Goal: Contribute content: Share content

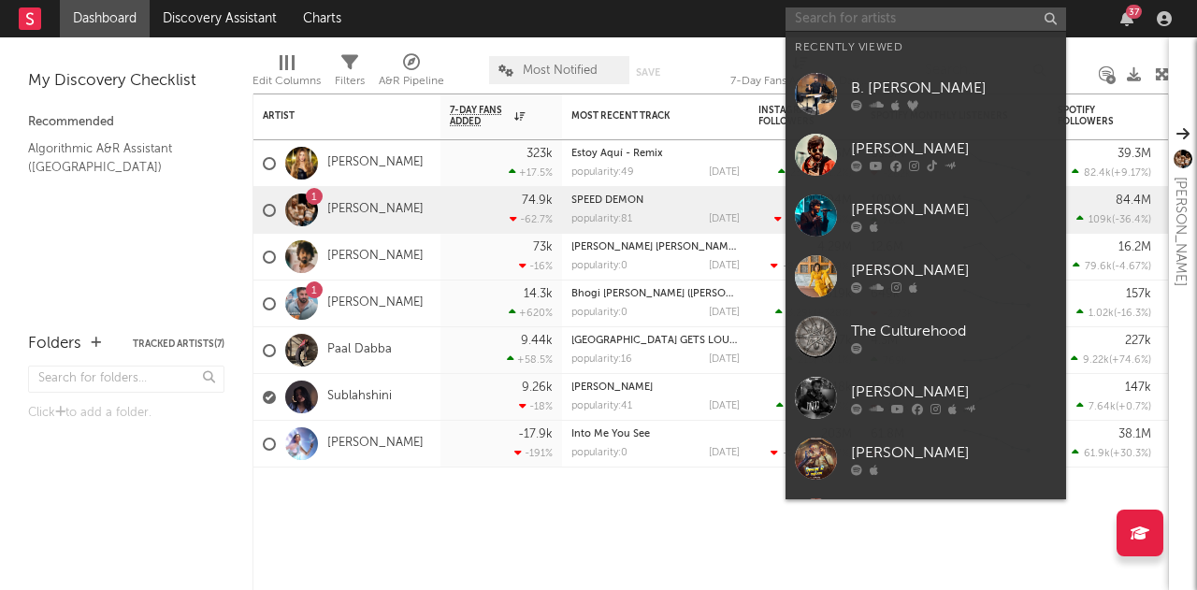
click at [928, 18] on input "text" at bounding box center [926, 18] width 281 height 23
click at [877, 15] on input "text" at bounding box center [926, 18] width 281 height 23
paste input "[PERSON_NAME]"
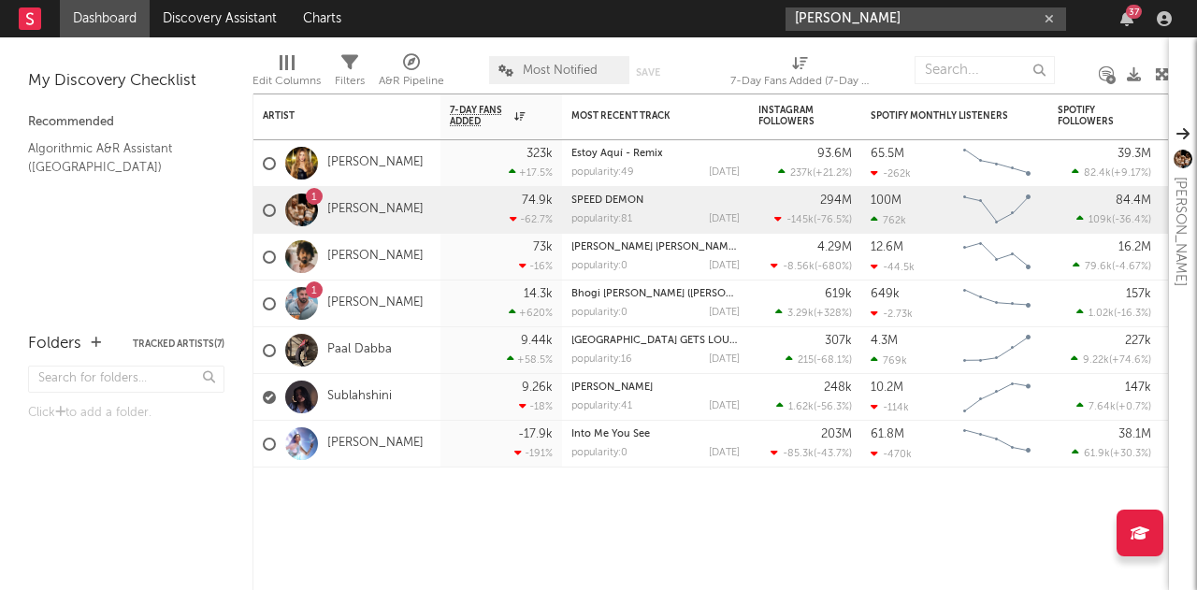
click at [957, 20] on input "[PERSON_NAME]" at bounding box center [926, 18] width 281 height 23
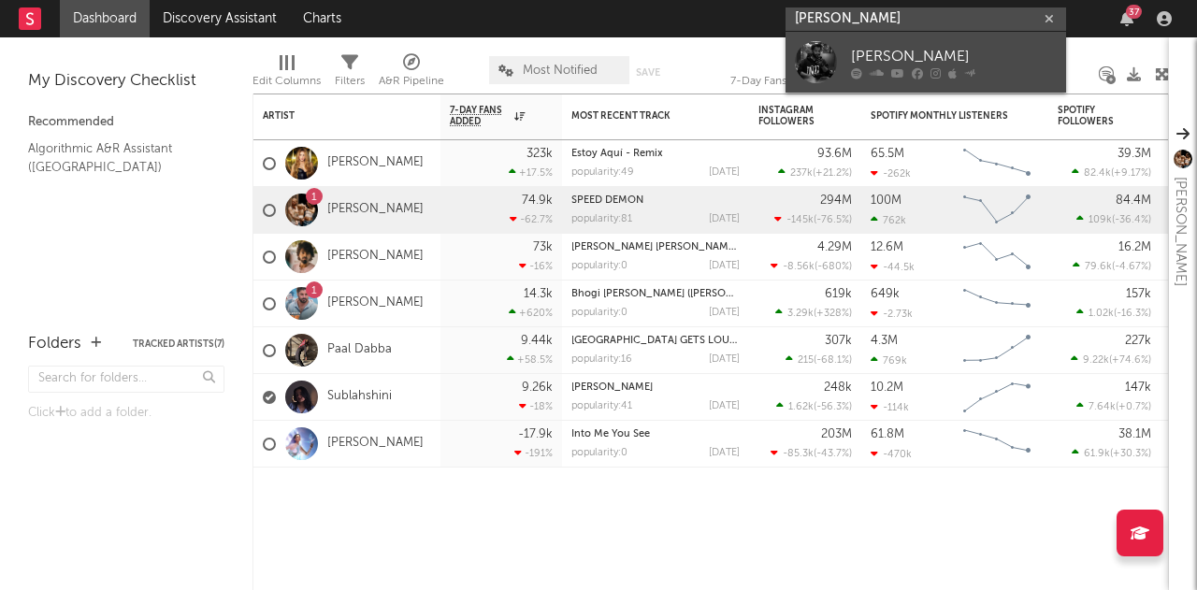
type input "[PERSON_NAME]"
click at [902, 51] on div "[PERSON_NAME]" at bounding box center [954, 56] width 206 height 22
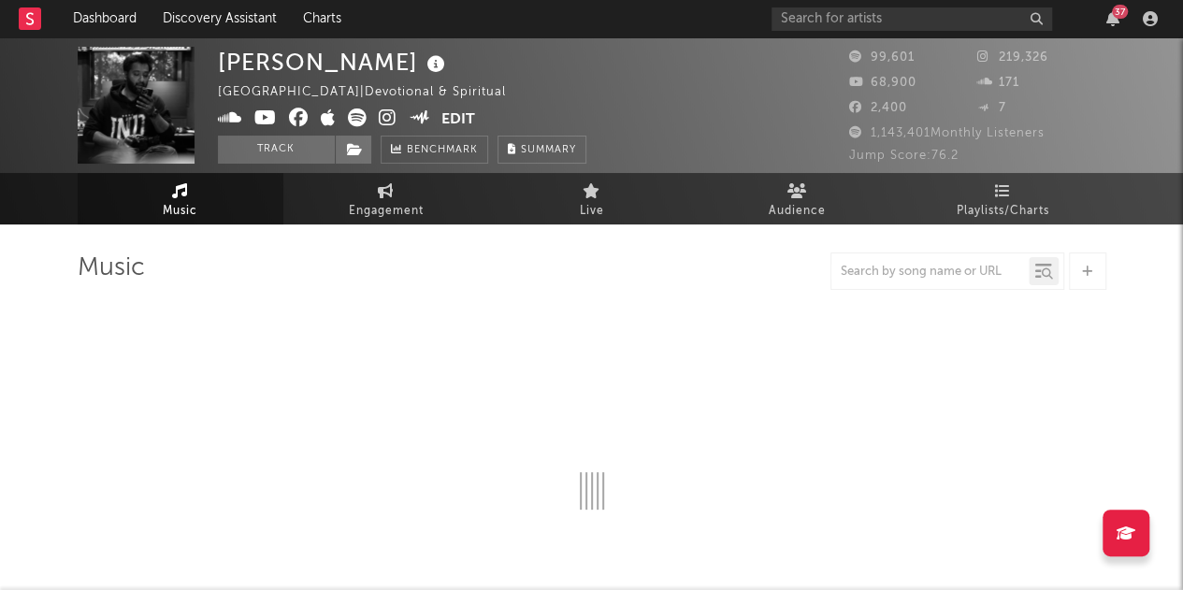
select select "6m"
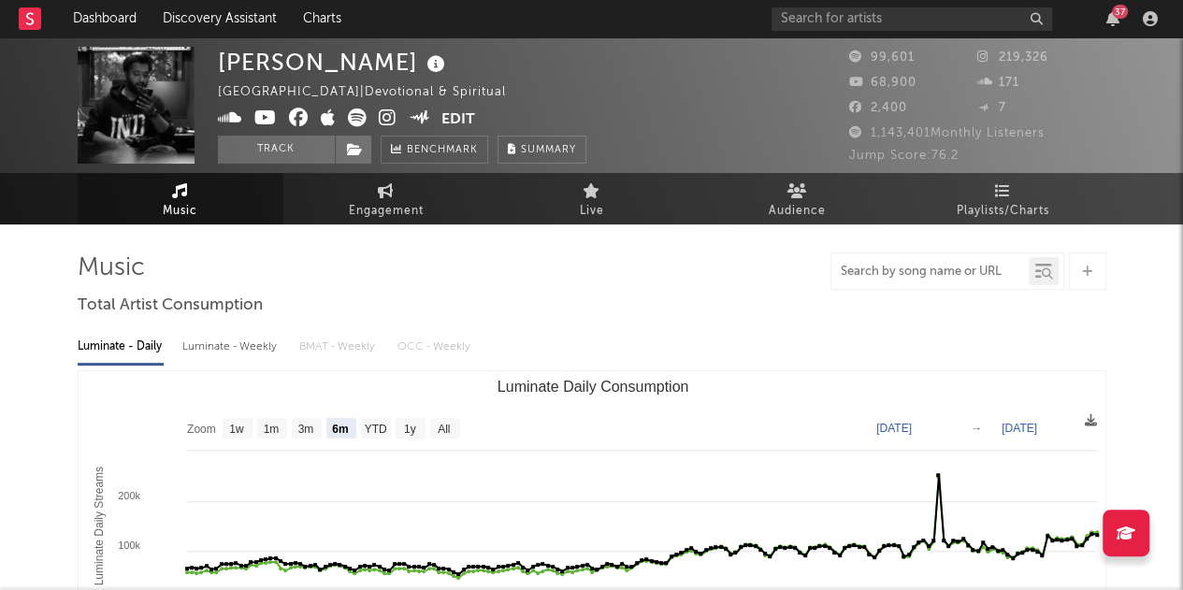
click at [912, 270] on input "text" at bounding box center [930, 272] width 197 height 15
paste input "[PERSON_NAME] - Mahishasura Mardini Stotra"
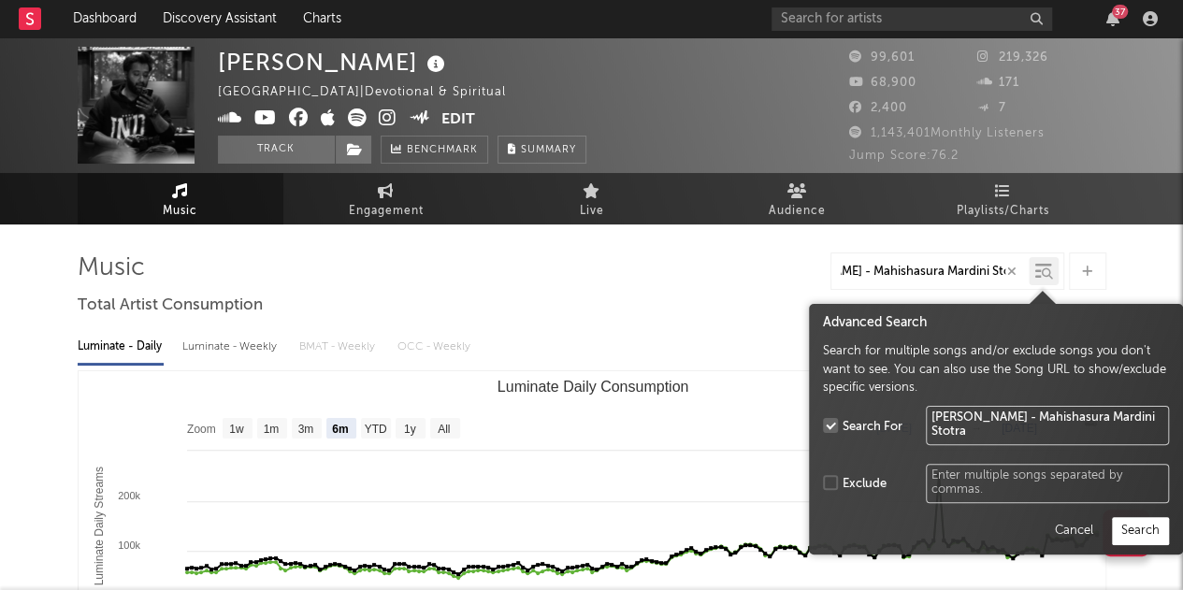
click at [1042, 270] on icon at bounding box center [1047, 273] width 11 height 11
type input "[PERSON_NAME] - Mahishasura Mardini Stotra"
click at [1147, 536] on button "Search" at bounding box center [1140, 531] width 57 height 28
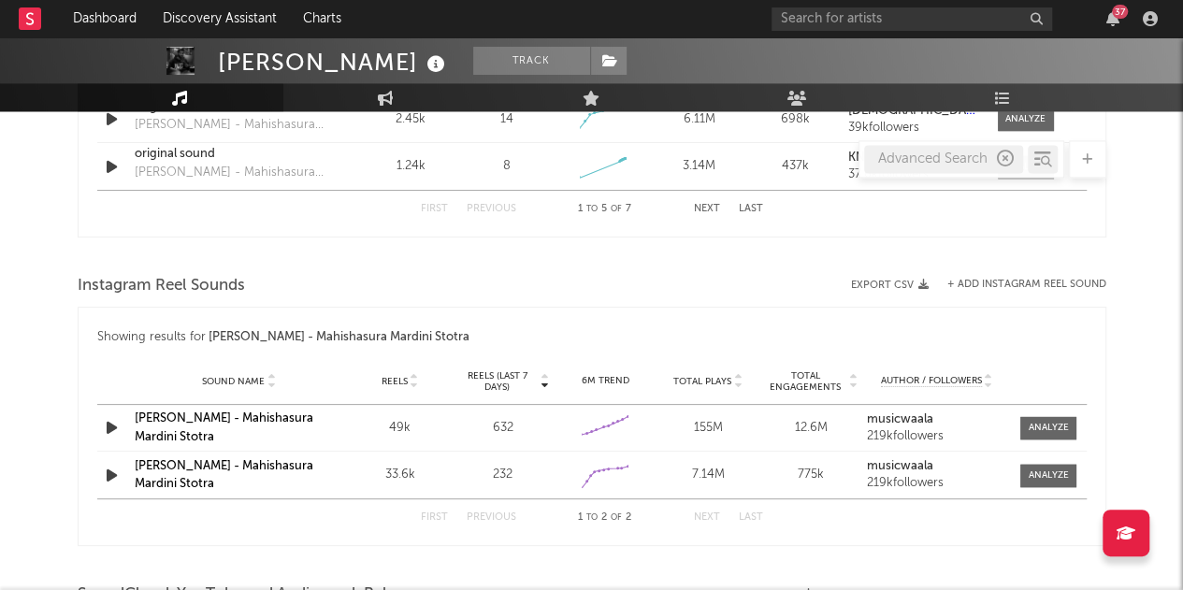
scroll to position [1293, 0]
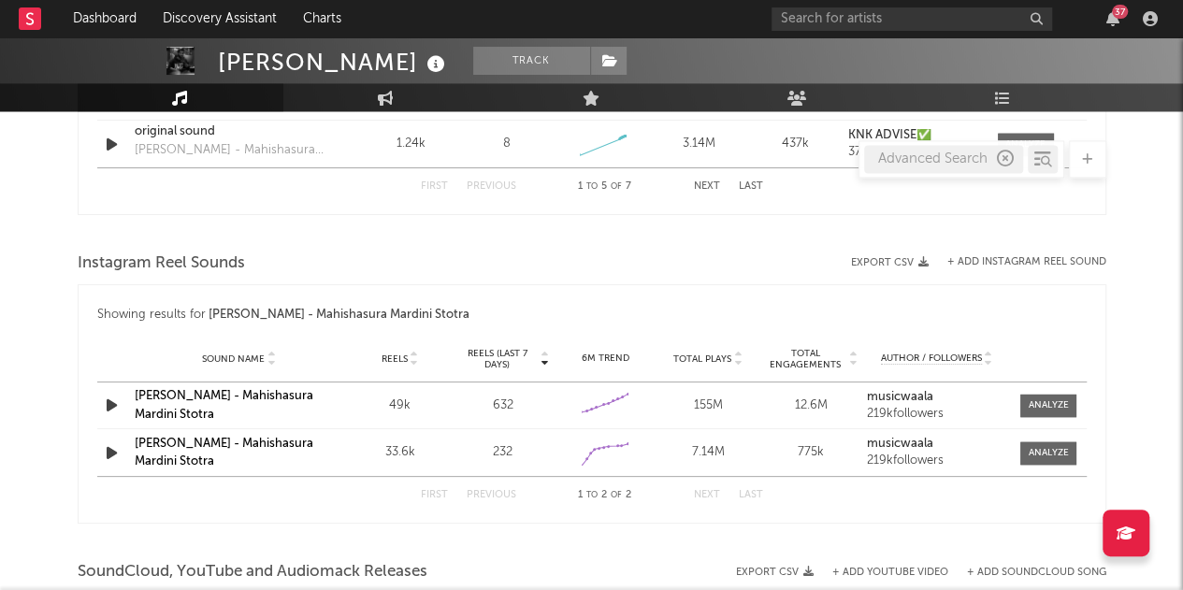
click at [894, 398] on strong "musicwaala" at bounding box center [900, 397] width 66 height 12
click at [228, 393] on link "[PERSON_NAME] - Mahishasura Mardini Stotra" at bounding box center [224, 405] width 179 height 31
click at [1030, 257] on button "+ Add Instagram Reel Sound" at bounding box center [1027, 262] width 159 height 10
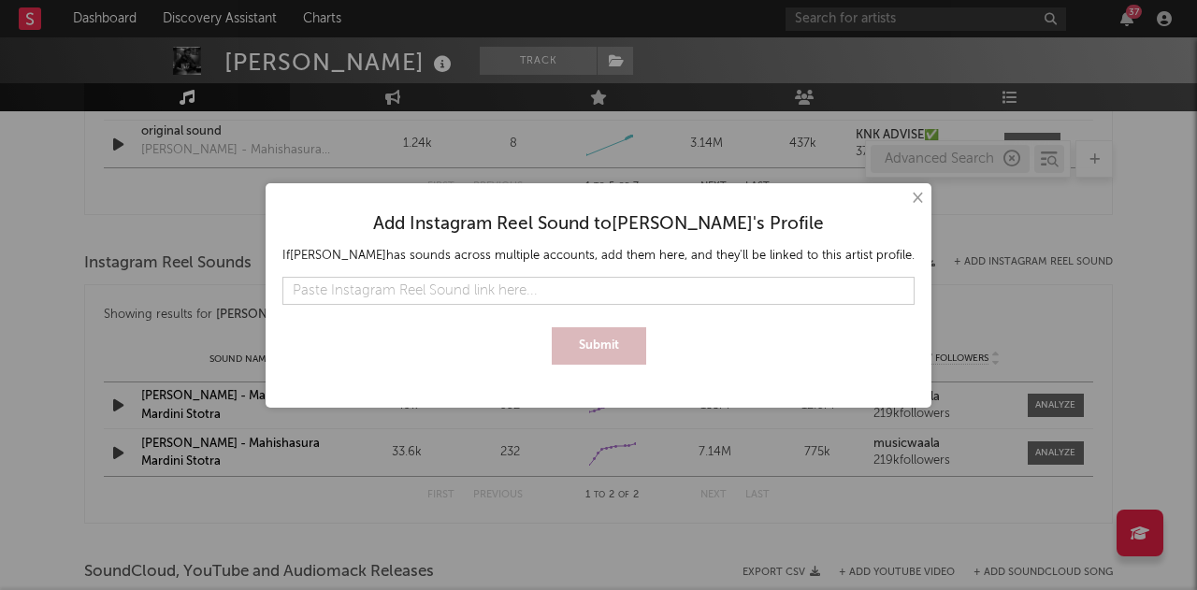
click at [572, 301] on input "text" at bounding box center [598, 291] width 632 height 28
click at [927, 204] on button "×" at bounding box center [916, 198] width 21 height 21
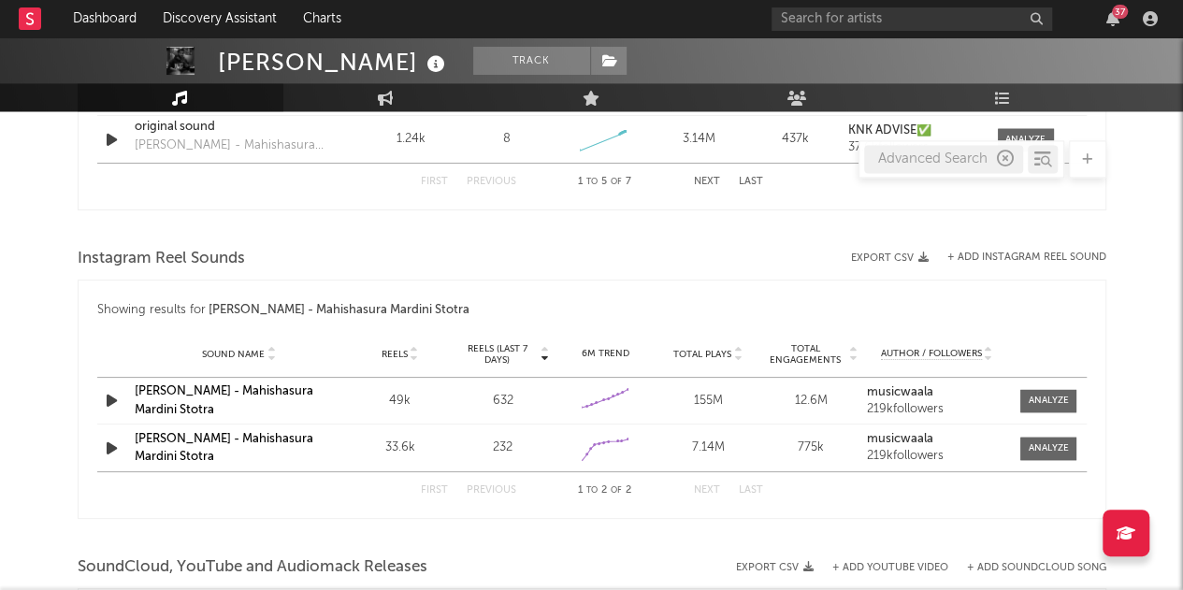
scroll to position [1374, 0]
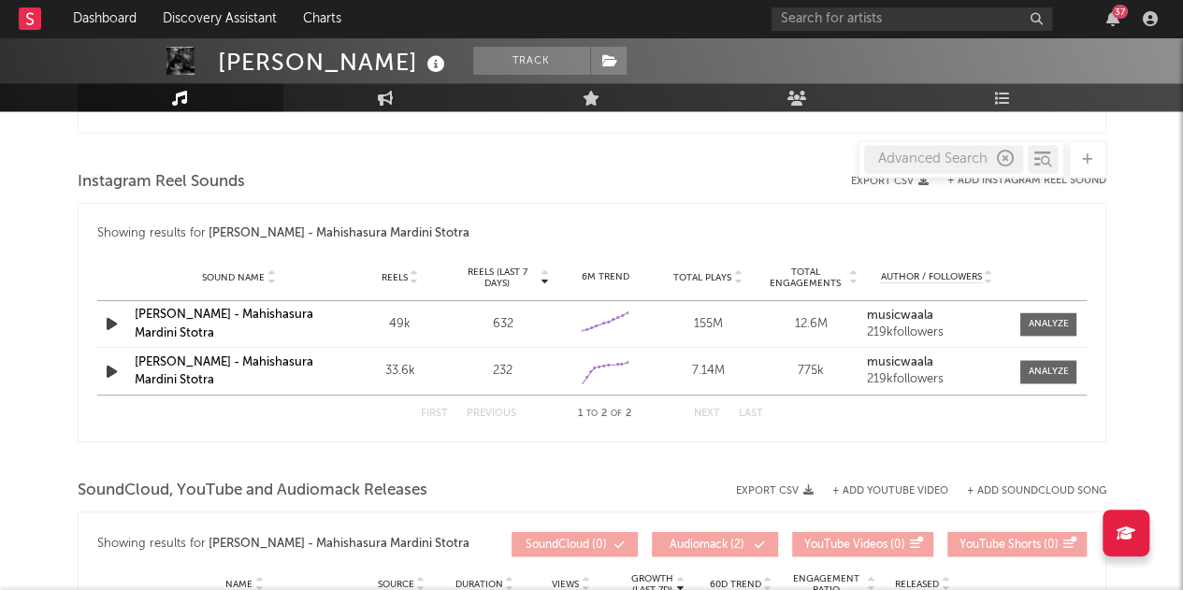
click at [231, 363] on link "[PERSON_NAME] - Mahishasura Mardini Stotra" at bounding box center [224, 371] width 179 height 31
click at [185, 315] on link "[PERSON_NAME] - Mahishasura Mardini Stotra" at bounding box center [224, 324] width 179 height 31
click at [171, 364] on link "[PERSON_NAME] - Mahishasura Mardini Stotra" at bounding box center [224, 371] width 179 height 31
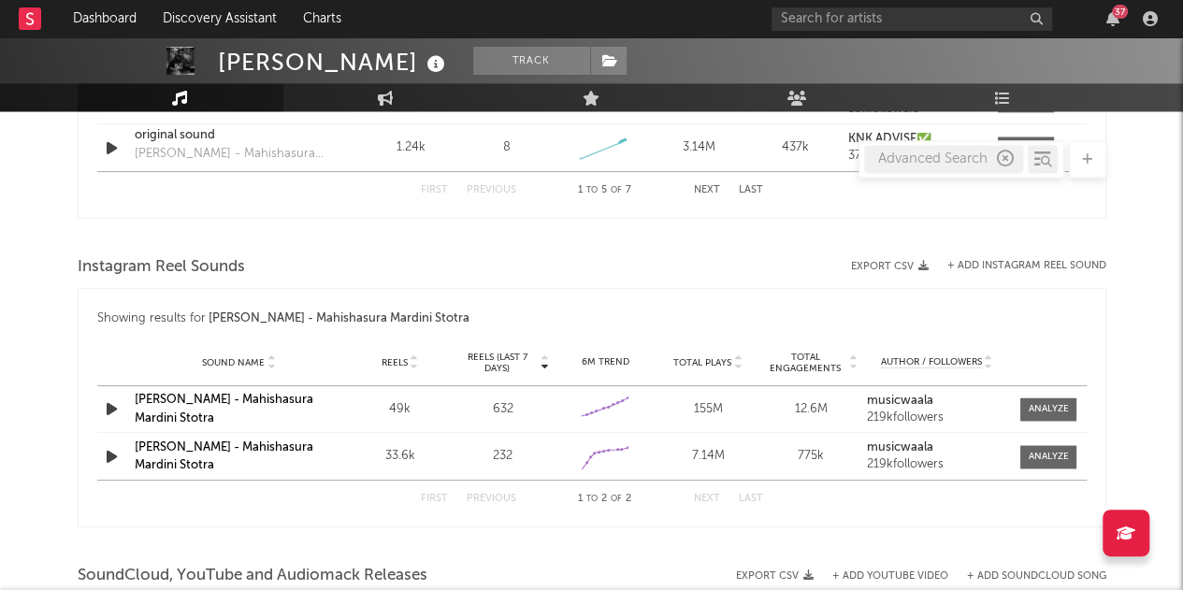
scroll to position [1322, 0]
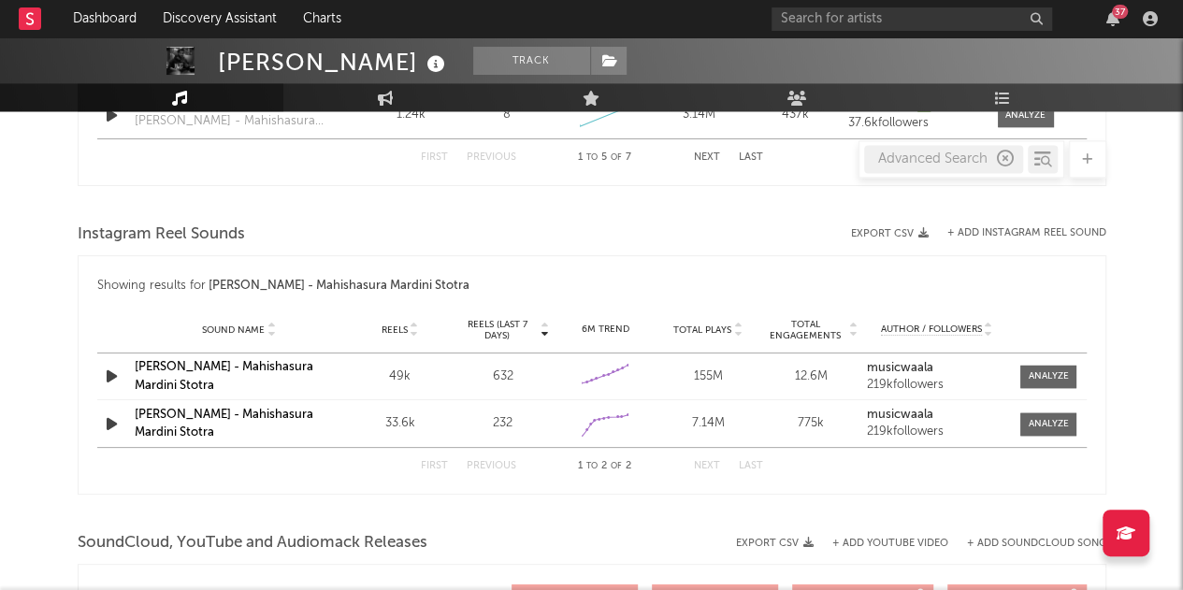
click at [1016, 228] on button "+ Add Instagram Reel Sound" at bounding box center [1027, 233] width 159 height 10
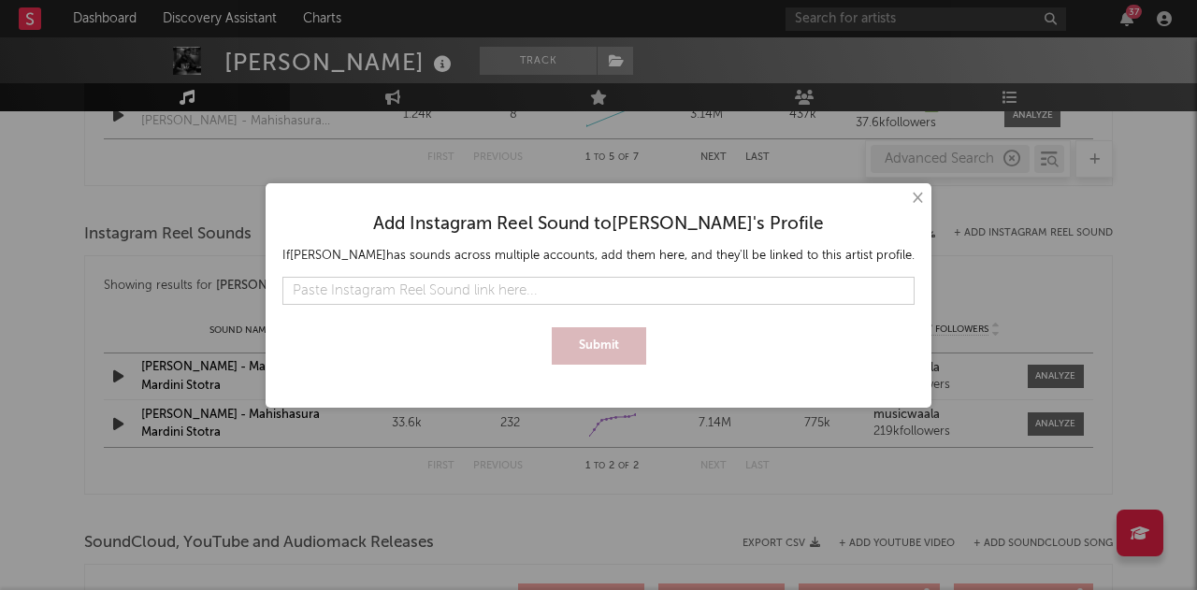
click at [616, 286] on input "text" at bounding box center [598, 291] width 632 height 28
type input "[URL][DOMAIN_NAME]"
click at [589, 355] on button "Submit" at bounding box center [599, 345] width 94 height 37
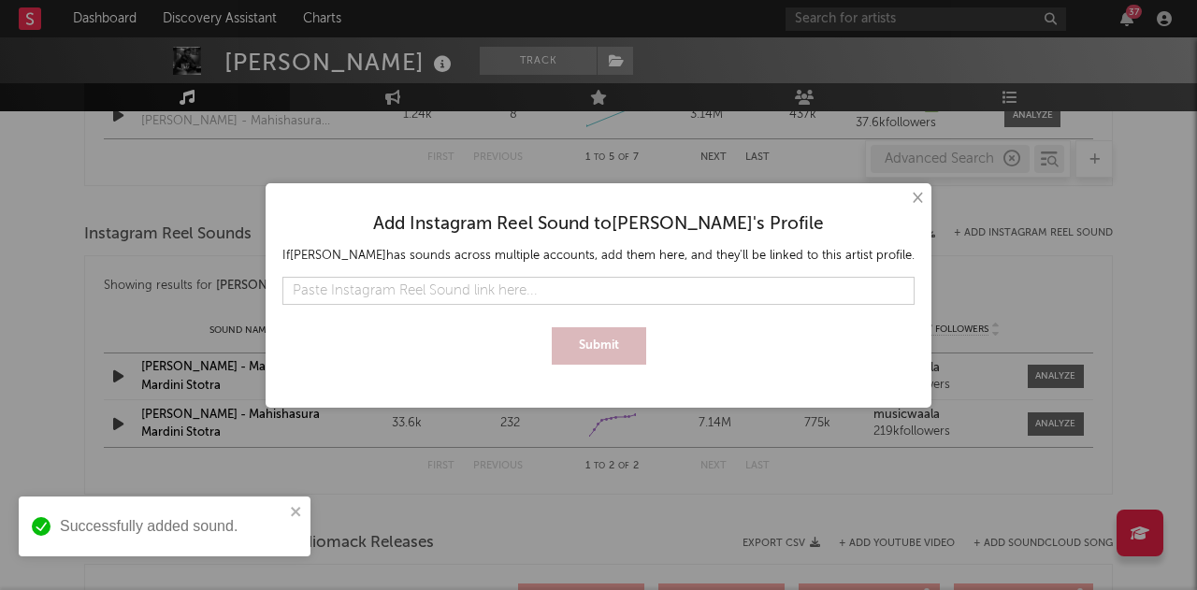
click at [927, 197] on button "×" at bounding box center [916, 198] width 21 height 21
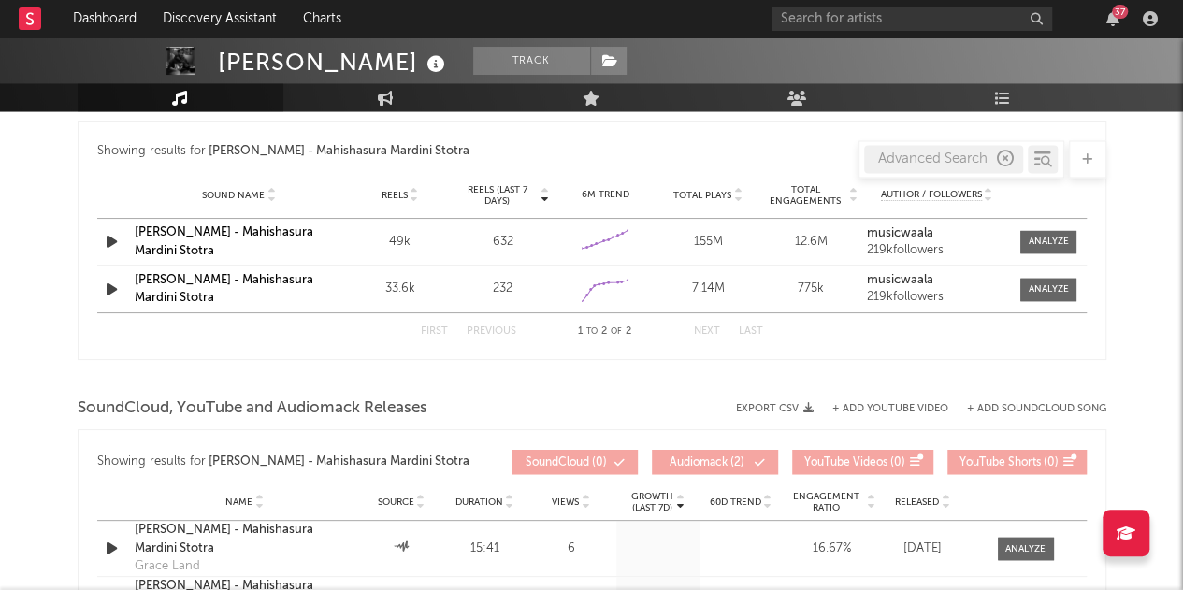
scroll to position [1459, 0]
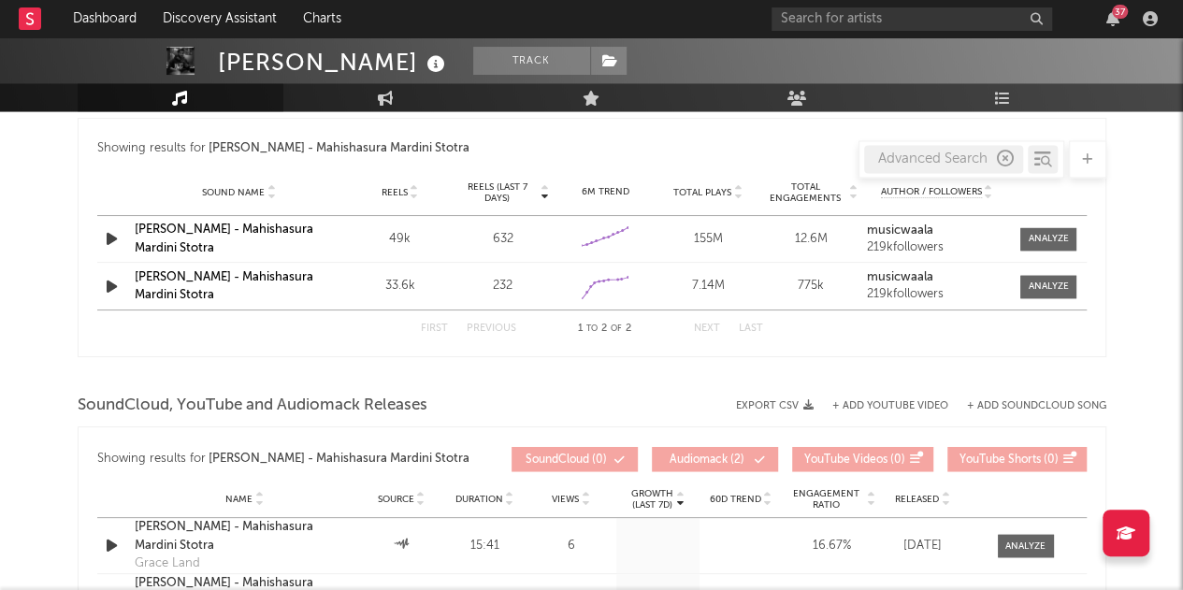
click at [189, 229] on link "[PERSON_NAME] - Mahishasura Mardini Stotra" at bounding box center [224, 239] width 179 height 31
drag, startPoint x: 170, startPoint y: 248, endPoint x: 127, endPoint y: 233, distance: 45.6
click at [127, 233] on div "Sound Name [PERSON_NAME] - [PERSON_NAME] Reels 49k Reels (last 7 days) 632 6M T…" at bounding box center [592, 239] width 990 height 46
copy div "Sound Name [PERSON_NAME] - Mahishasura Mardini Stotra"
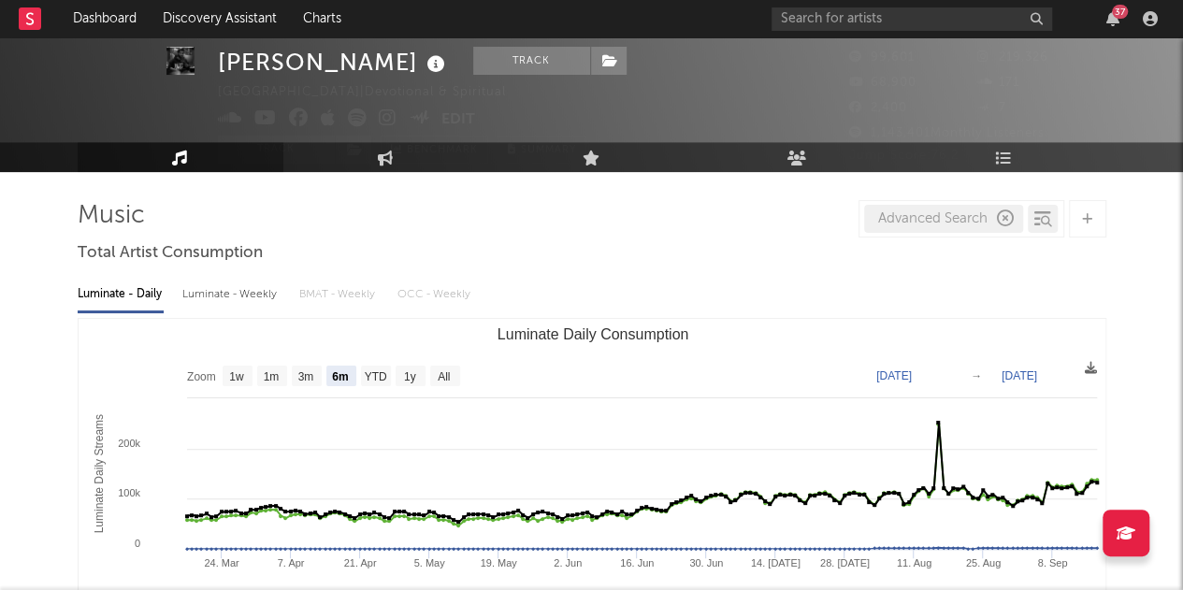
scroll to position [0, 0]
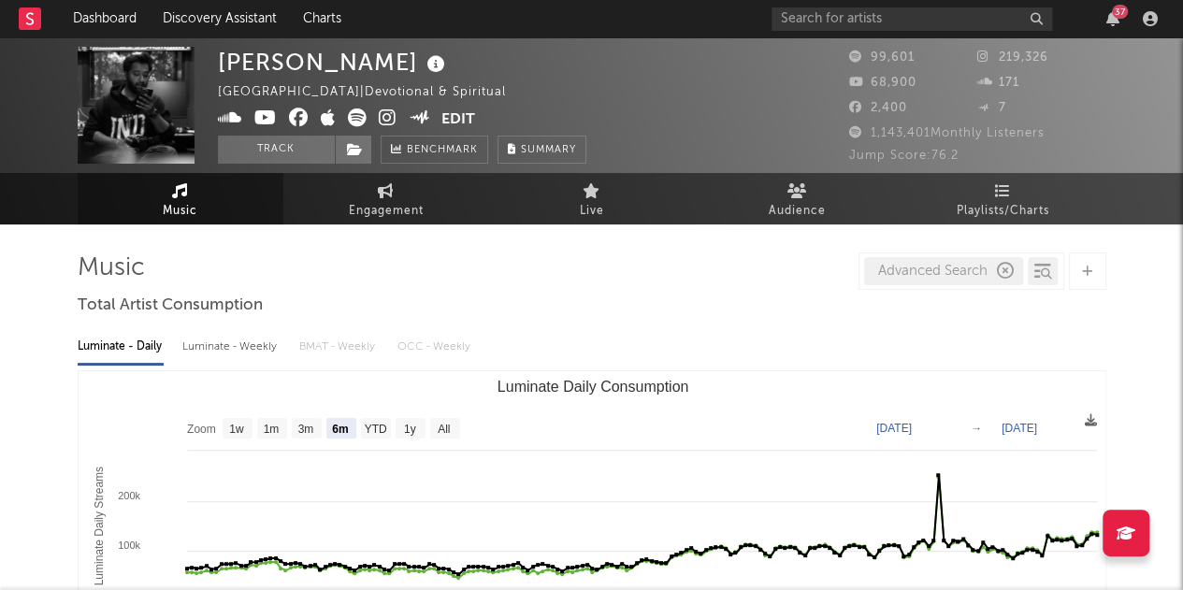
drag, startPoint x: 1003, startPoint y: 266, endPoint x: 934, endPoint y: 303, distance: 78.7
click at [1003, 266] on icon "button" at bounding box center [1005, 271] width 17 height 17
click at [917, 277] on input "text" at bounding box center [930, 272] width 197 height 15
click at [892, 275] on input "text" at bounding box center [930, 272] width 197 height 15
paste input "[PERSON_NAME] - Mahishasura Mardini Stotra"
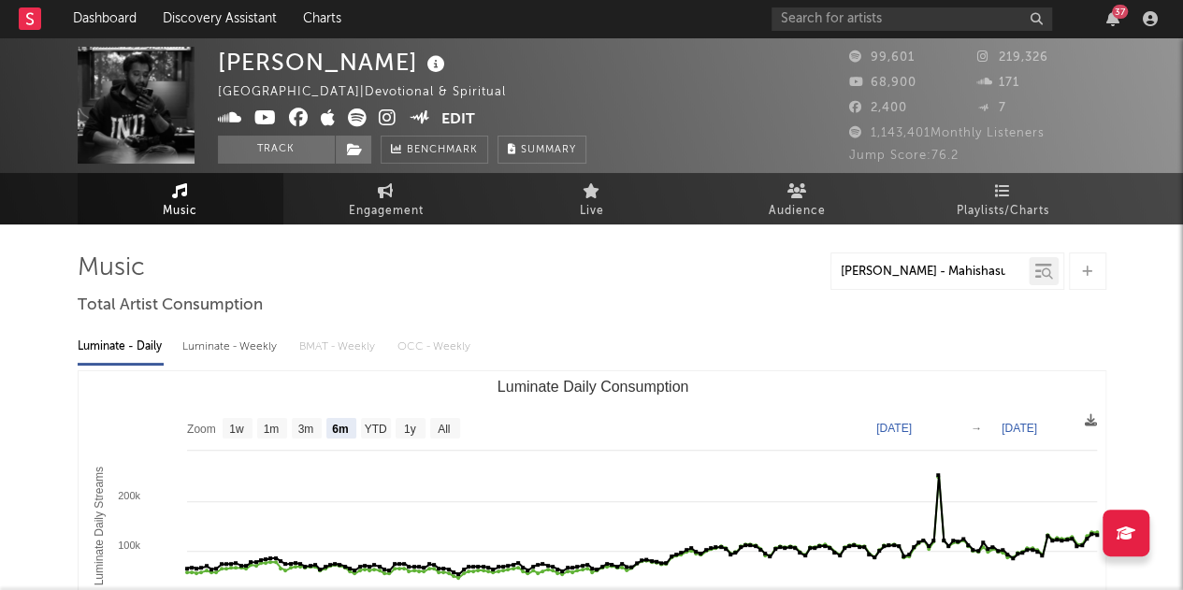
scroll to position [0, 75]
click at [1042, 276] on icon at bounding box center [1047, 273] width 11 height 11
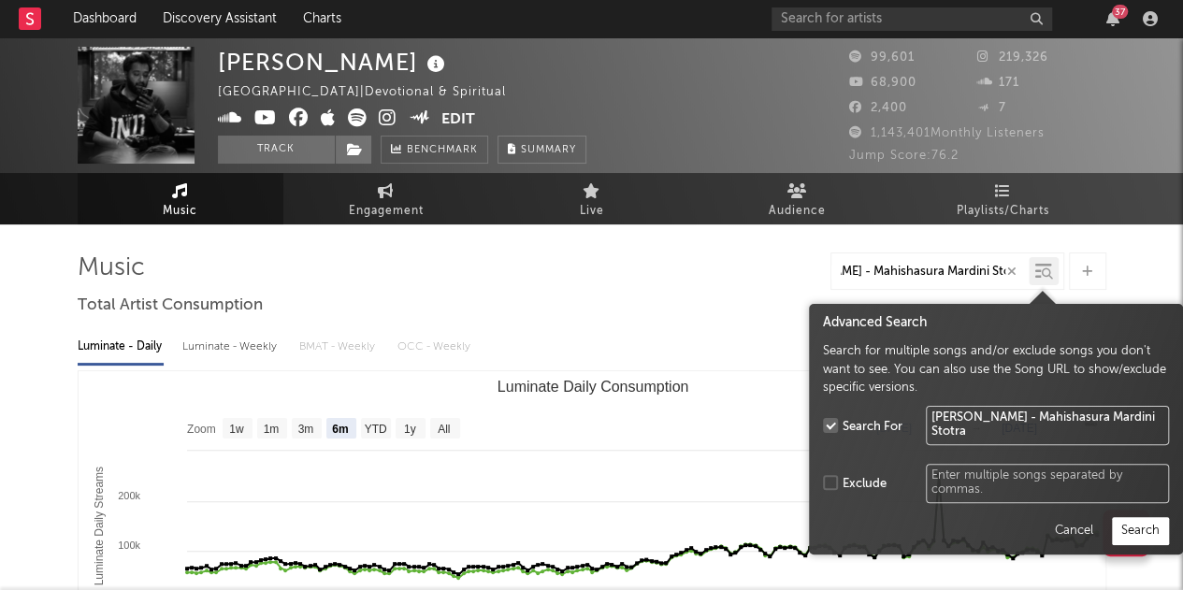
type input "[PERSON_NAME] - Mahishasura Mardini Stotra"
click at [1134, 530] on button "Search" at bounding box center [1140, 531] width 57 height 28
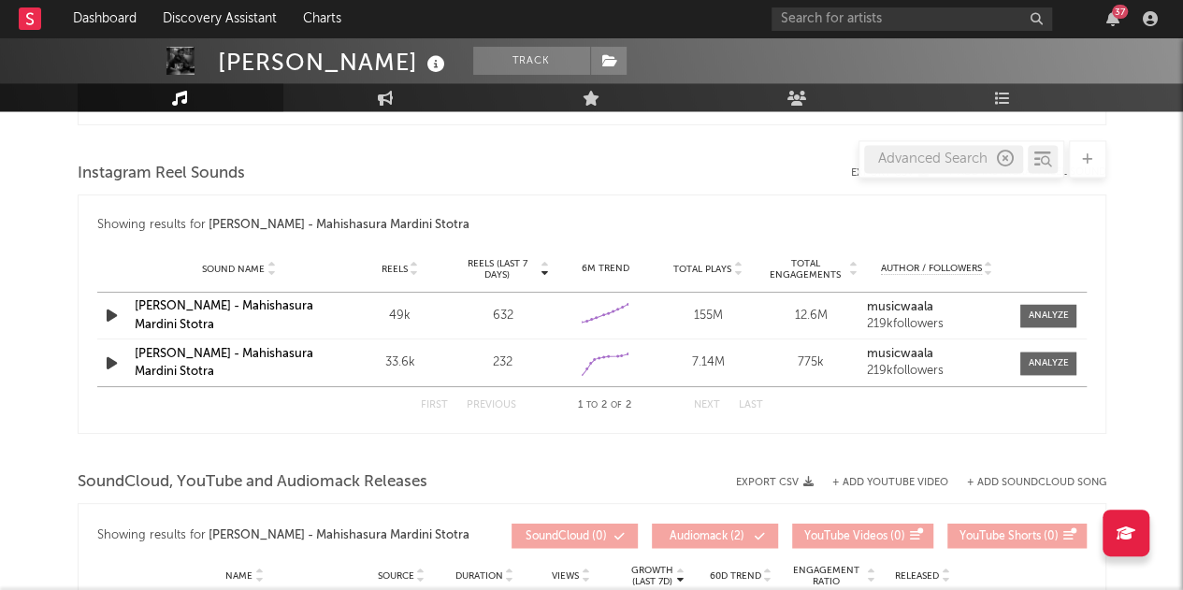
scroll to position [1386, 0]
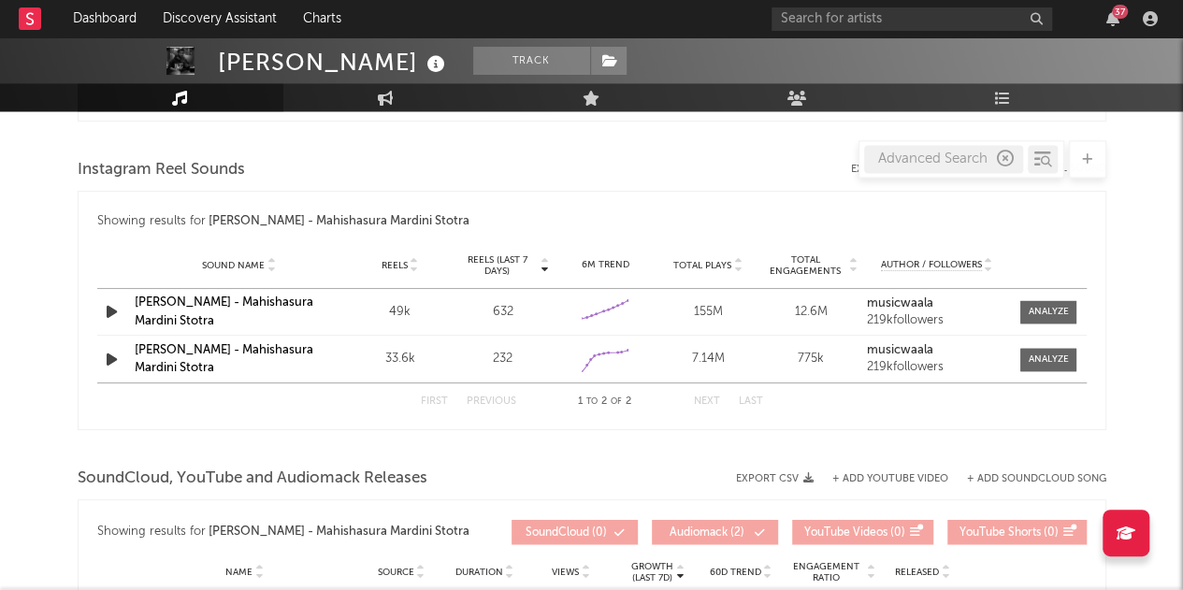
click at [221, 297] on link "[PERSON_NAME] - Mahishasura Mardini Stotra" at bounding box center [224, 312] width 179 height 31
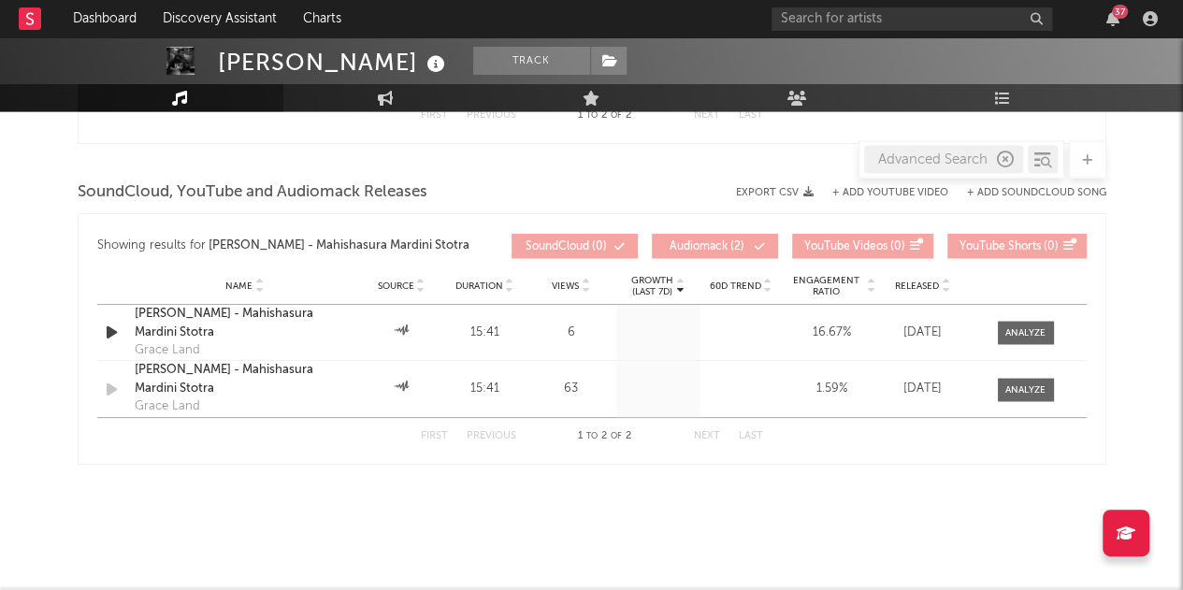
scroll to position [1683, 0]
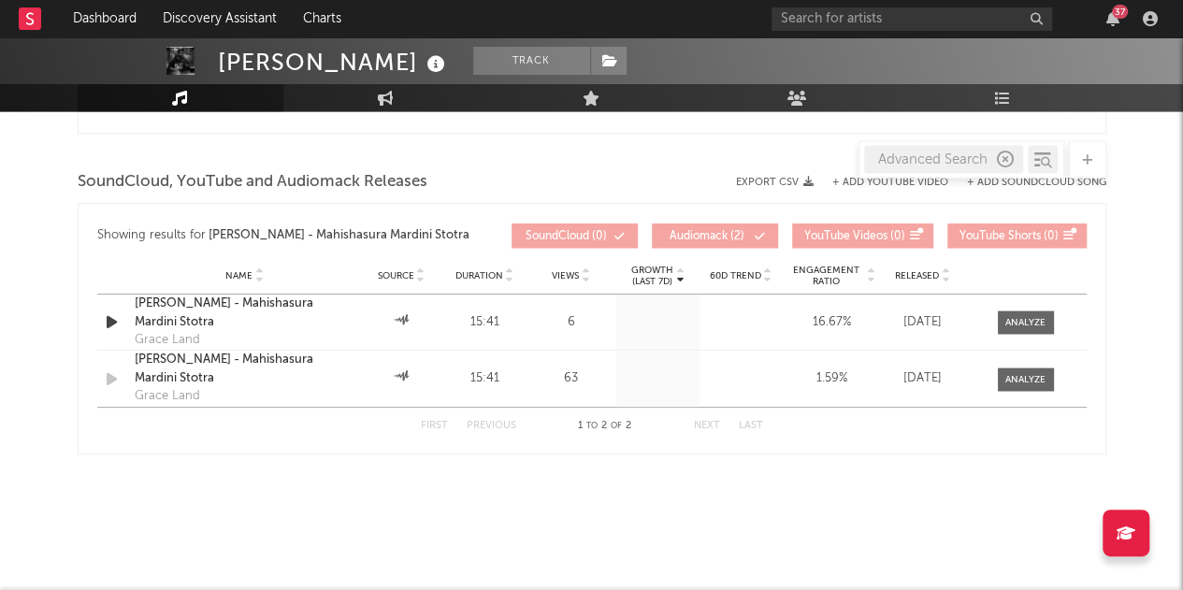
click at [245, 297] on div "[PERSON_NAME] - Mahishasura Mardini Stotra" at bounding box center [245, 313] width 221 height 36
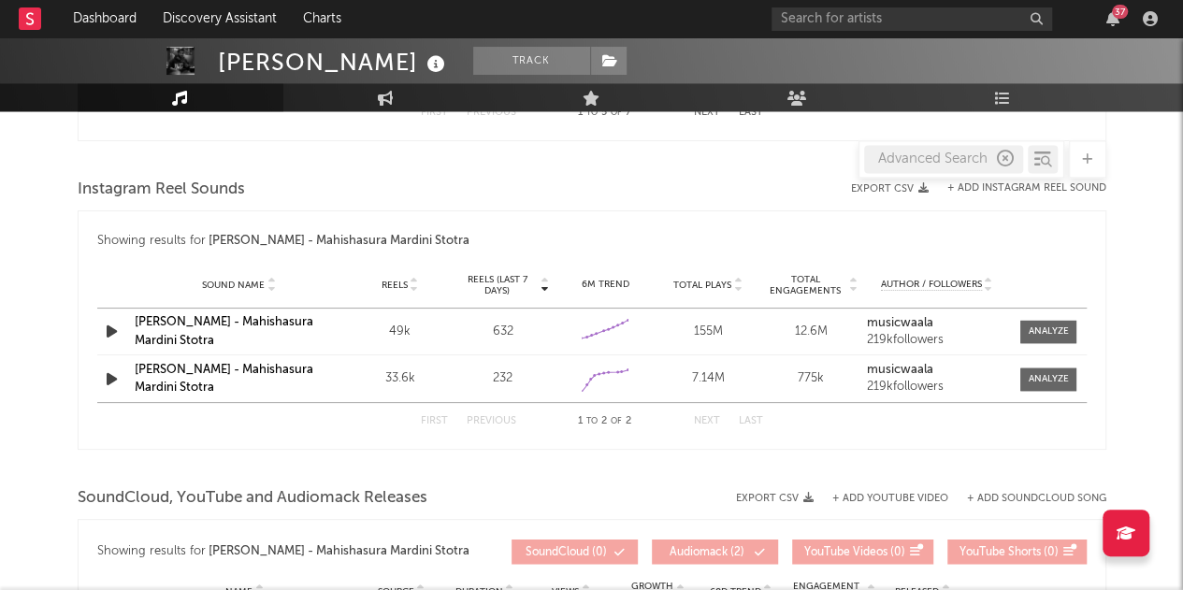
scroll to position [1366, 0]
click at [210, 317] on link "[PERSON_NAME] - Mahishasura Mardini Stotra" at bounding box center [224, 332] width 179 height 31
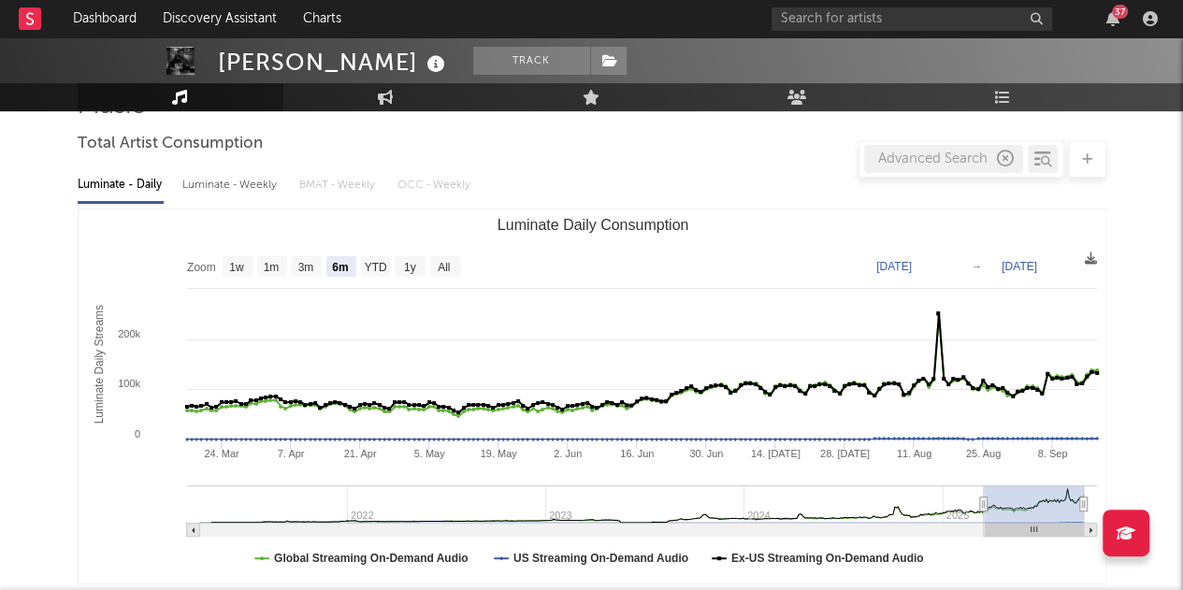
scroll to position [0, 0]
